Goal: Find specific page/section: Find specific page/section

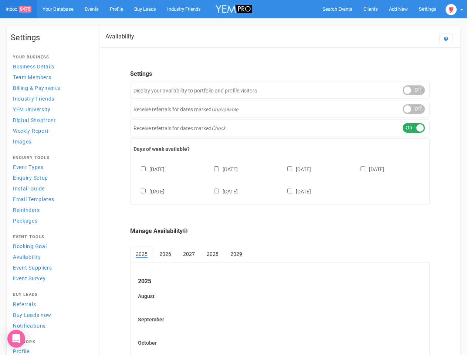
click at [233, 178] on div "[DATE] [DATE] [DATE] [DATE] [DATE] [DATE] [DATE]" at bounding box center [280, 177] width 293 height 44
click at [337, 9] on span "Search Events" at bounding box center [338, 9] width 30 height 6
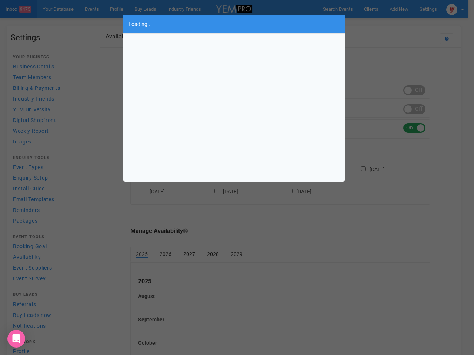
click at [398, 9] on body "Search Events Clients Add New New Client New Event New Enquiry Settings [GEOGRA…" at bounding box center [237, 225] width 474 height 451
click at [381, 24] on div "Loading..." at bounding box center [237, 177] width 474 height 355
click at [455, 9] on div "Loading..." at bounding box center [237, 177] width 474 height 355
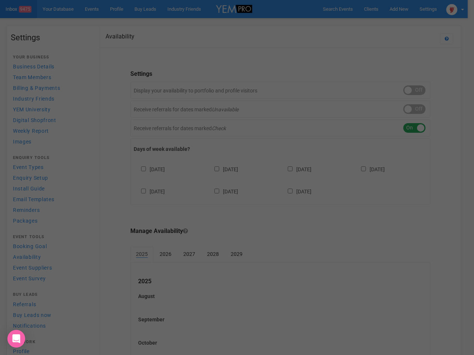
click at [414, 90] on div at bounding box center [237, 177] width 474 height 355
click at [414, 109] on div at bounding box center [237, 177] width 474 height 355
click at [414, 128] on div "ON OFF" at bounding box center [414, 128] width 22 height 10
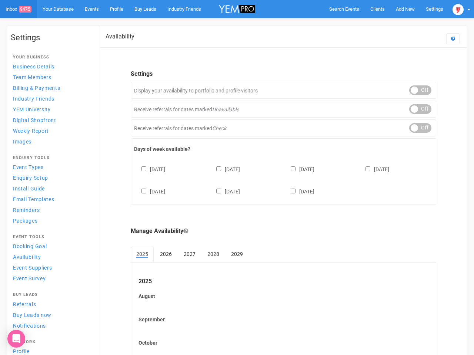
click at [280, 179] on div "[DATE] [DATE] [DATE] [DATE] [DATE] [DATE] [DATE]" at bounding box center [283, 177] width 299 height 44
